Goal: Task Accomplishment & Management: Manage account settings

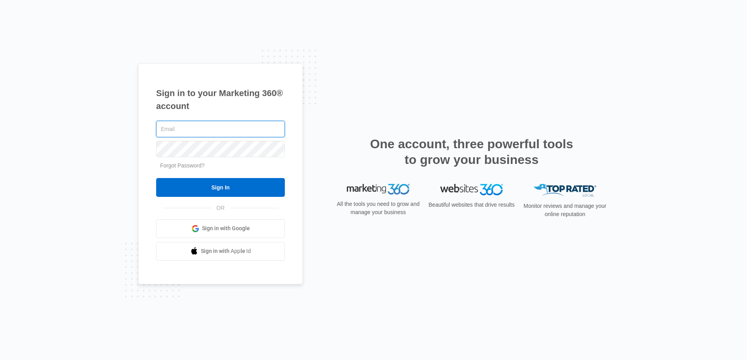
type input "joel.green@madwire.com"
click at [203, 197] on div "joel.green@madwire.com Forgot Password? Sign In OR Sign in with Google Sign in …" at bounding box center [220, 190] width 129 height 142
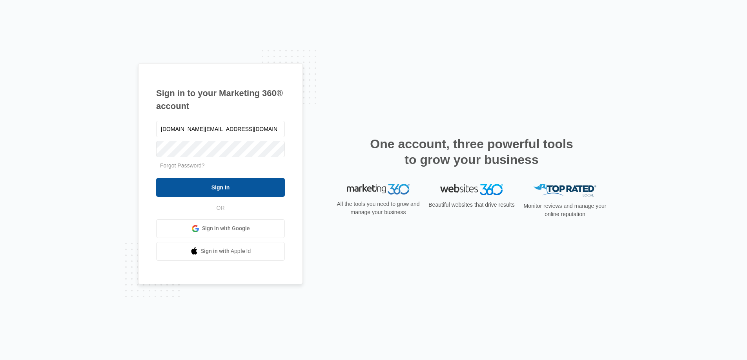
click at [218, 187] on input "Sign In" at bounding box center [220, 187] width 129 height 19
